Goal: Task Accomplishment & Management: Manage account settings

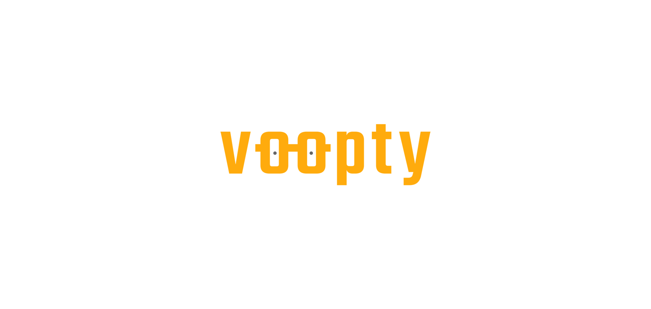
click at [9, 0] on div at bounding box center [325, 0] width 651 height 0
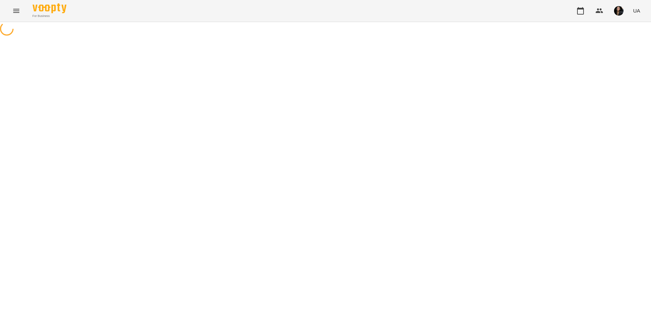
click at [9, 9] on button "Menu" at bounding box center [16, 11] width 16 height 16
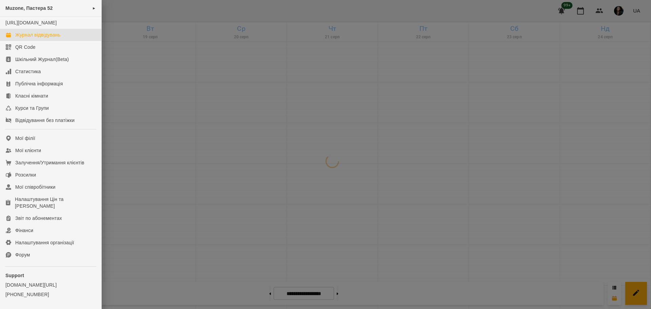
click at [42, 38] on div "Журнал відвідувань" at bounding box center [37, 35] width 45 height 7
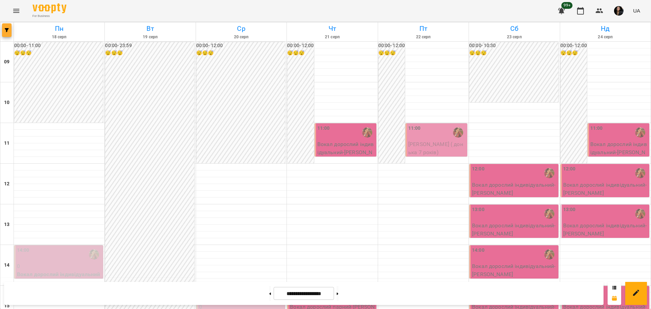
click at [6, 32] on icon "button" at bounding box center [7, 30] width 4 height 4
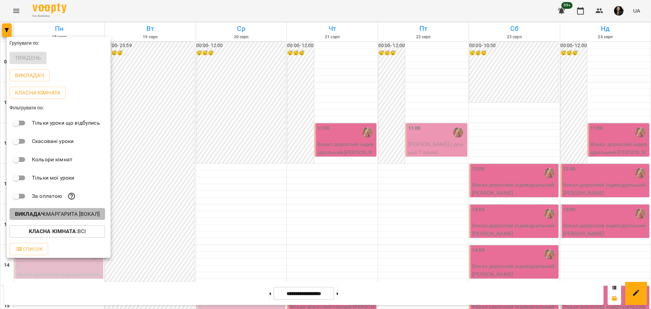
click at [66, 216] on p "Викладач : [PERSON_NAME] [вокал]" at bounding box center [57, 214] width 85 height 8
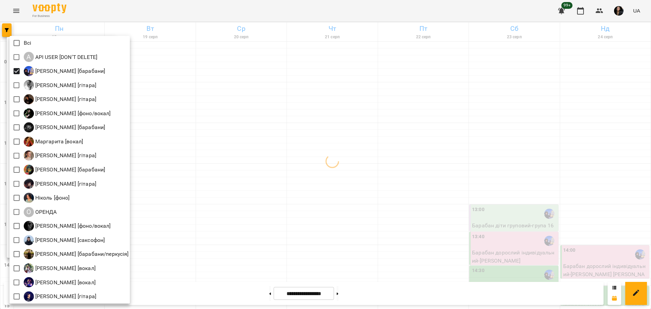
click at [359, 206] on div at bounding box center [325, 154] width 651 height 309
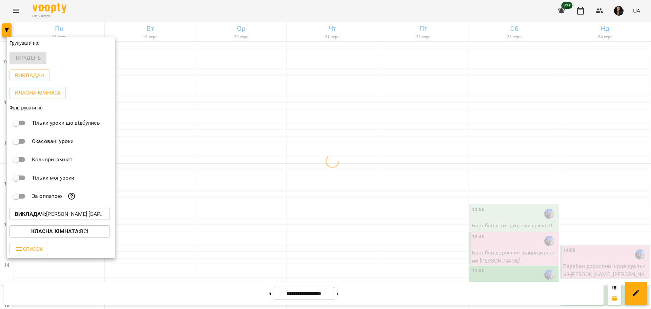
click at [62, 236] on p "Класна кімната : Всі" at bounding box center [59, 232] width 57 height 8
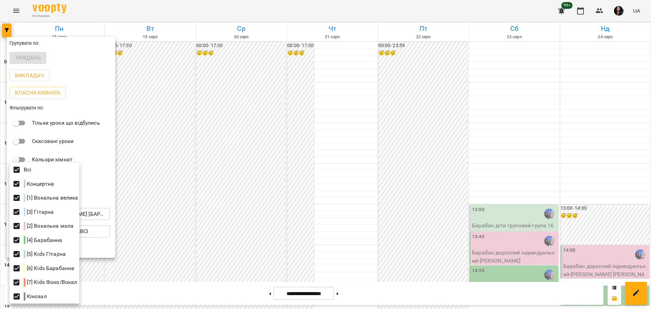
click at [294, 192] on div at bounding box center [325, 154] width 651 height 309
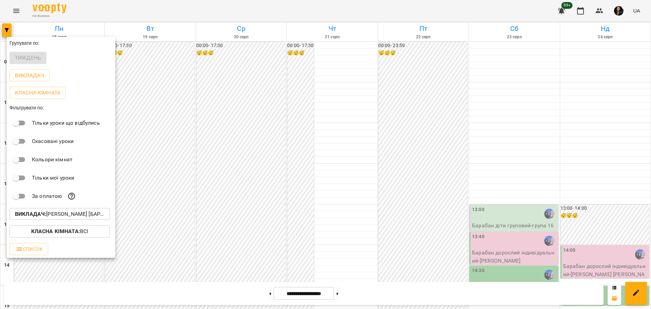
click at [250, 198] on div at bounding box center [325, 154] width 651 height 309
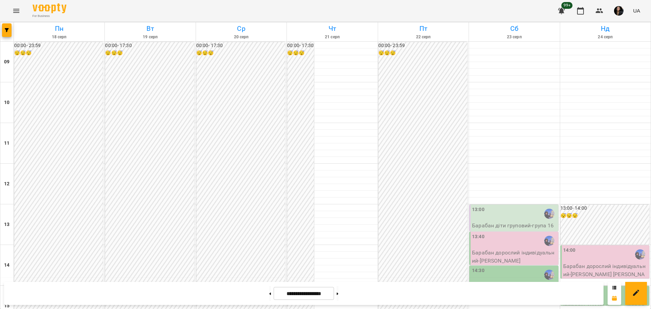
scroll to position [292, 0]
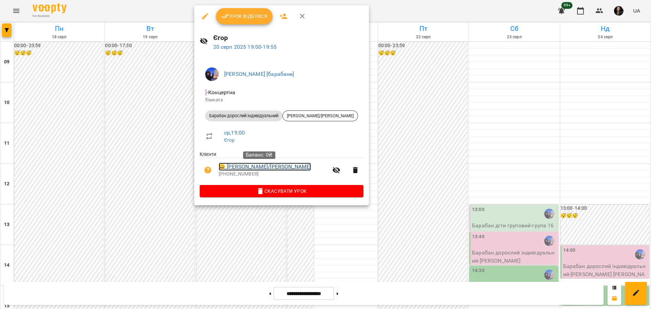
click at [259, 166] on link "😀 [PERSON_NAME]/[PERSON_NAME]" at bounding box center [265, 167] width 92 height 8
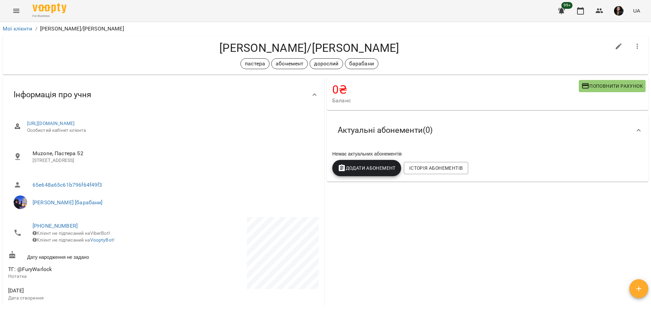
click at [502, 204] on div "0 ₴ Баланс Поповнити рахунок -12740 ₴ Послуги -12740 ₴ Дорослий індив - 4 занят…" at bounding box center [487, 275] width 324 height 398
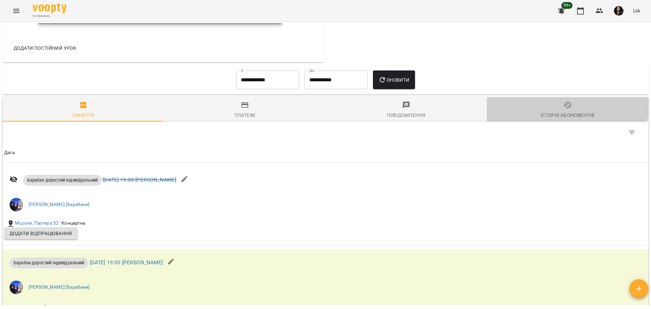
click at [559, 106] on button "Історія абонементів" at bounding box center [567, 109] width 161 height 24
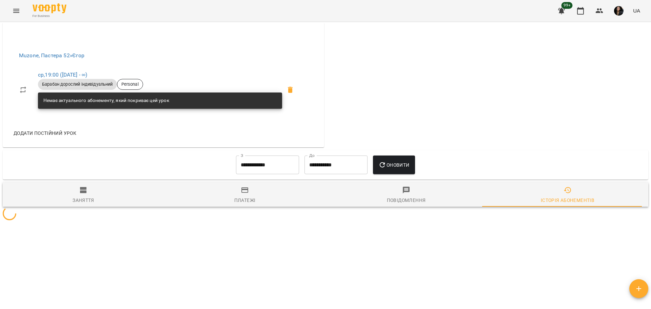
scroll to position [378, 0]
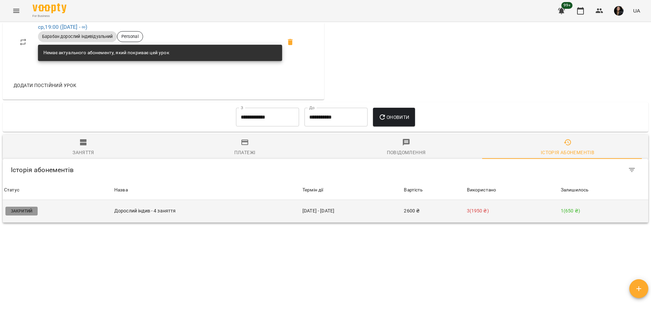
click at [238, 212] on p "Дорослий індив - 4 заняття" at bounding box center [206, 210] width 185 height 7
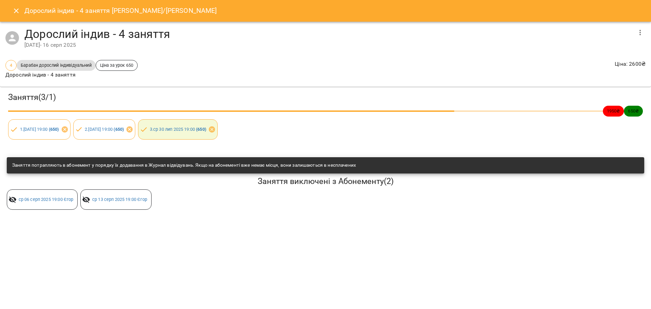
click at [644, 32] on icon "button" at bounding box center [640, 32] width 8 height 8
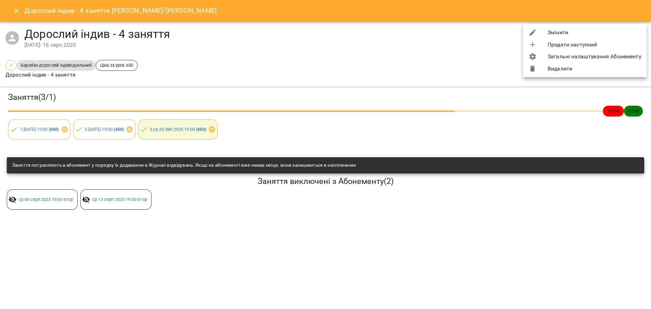
click at [582, 30] on li "Змінити" at bounding box center [584, 32] width 123 height 12
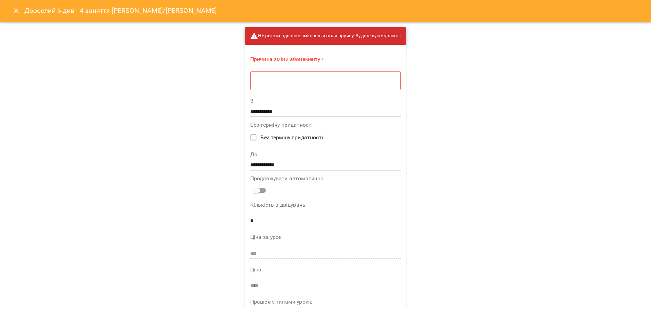
click at [286, 72] on div "* ​" at bounding box center [325, 80] width 151 height 19
click at [286, 80] on textarea at bounding box center [325, 81] width 141 height 6
type textarea "*******"
click at [255, 164] on input "**********" at bounding box center [325, 163] width 151 height 11
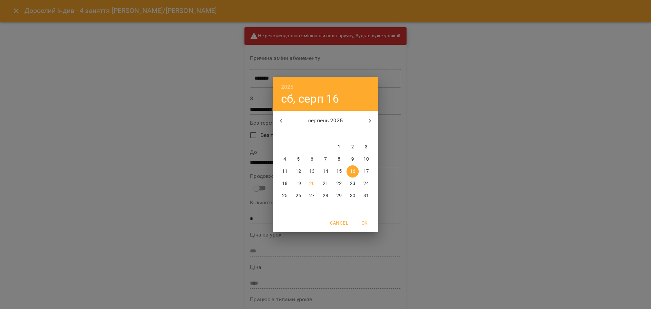
click at [312, 184] on p "20" at bounding box center [311, 183] width 5 height 7
type input "**********"
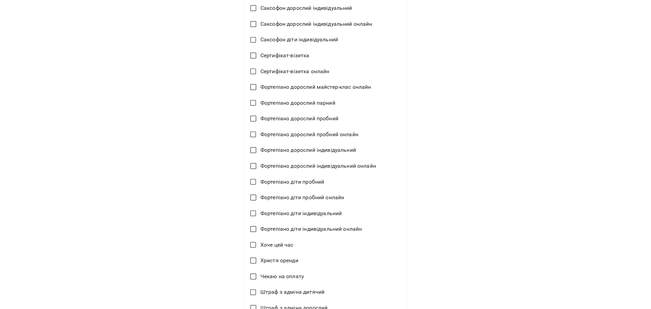
scroll to position [1527, 0]
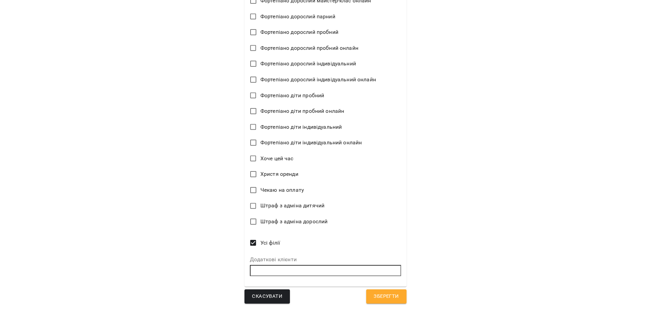
click at [391, 298] on span "Зберегти" at bounding box center [386, 296] width 25 height 9
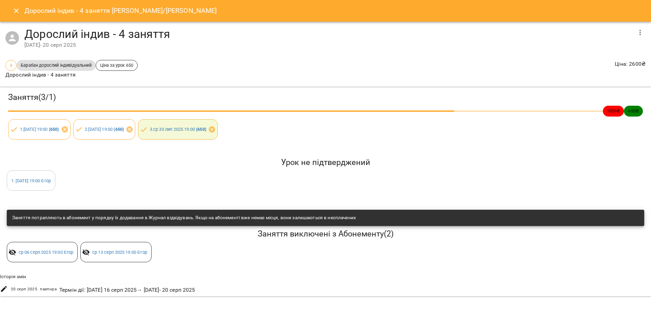
click at [19, 11] on icon "Close" at bounding box center [16, 11] width 8 height 8
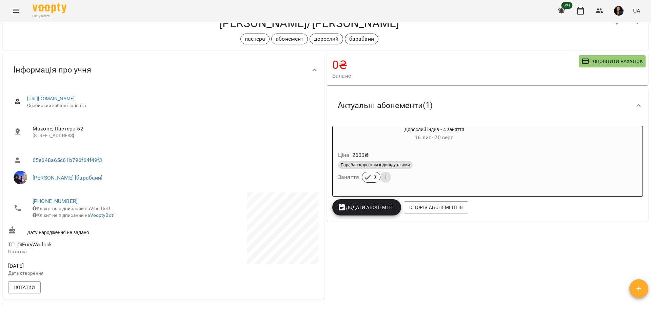
scroll to position [20, 0]
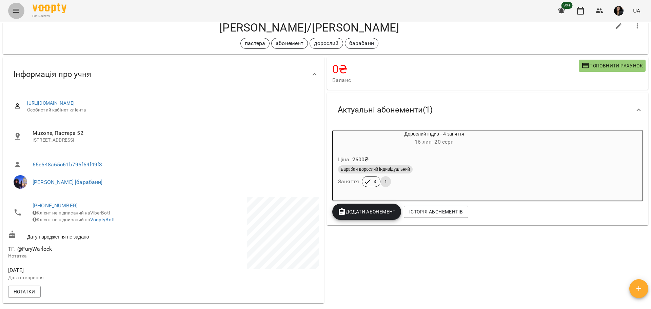
click at [21, 14] on button "Menu" at bounding box center [16, 11] width 16 height 16
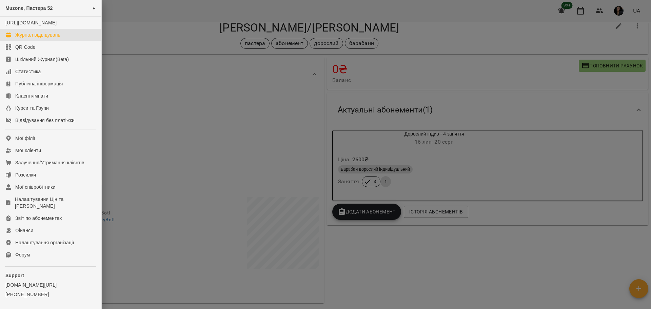
click at [47, 38] on div "Журнал відвідувань" at bounding box center [37, 35] width 45 height 7
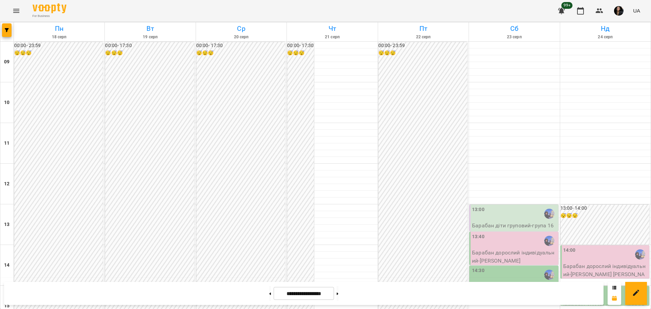
scroll to position [292, 0]
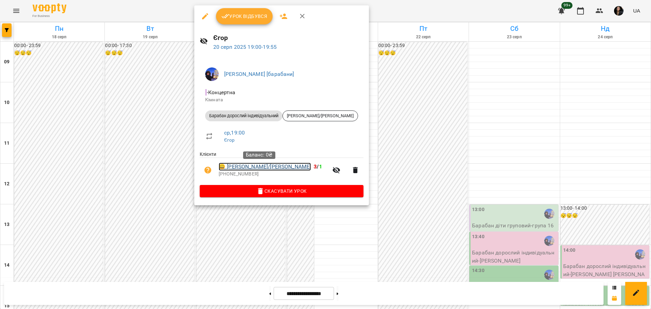
click at [270, 168] on link "😀 [PERSON_NAME]/[PERSON_NAME]" at bounding box center [265, 167] width 92 height 8
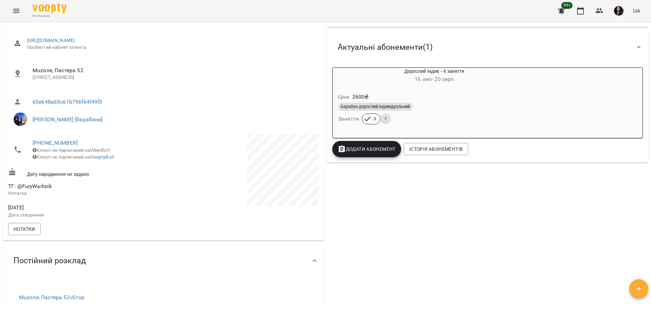
scroll to position [85, 0]
